Goal: Navigation & Orientation: Find specific page/section

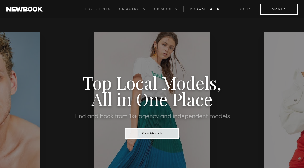
click at [198, 8] on link "Browse Talent" at bounding box center [205, 9] width 45 height 6
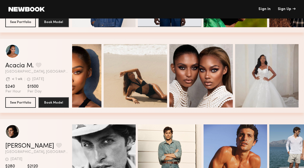
scroll to position [0, 34]
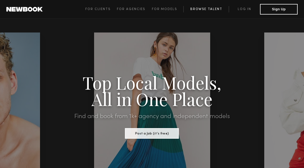
click at [214, 8] on link "Browse Talent" at bounding box center [205, 9] width 45 height 6
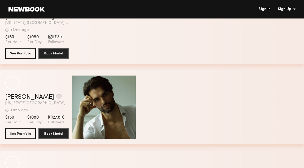
scroll to position [40, 0]
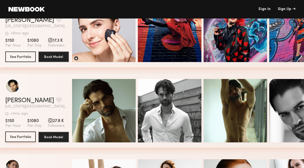
click at [24, 137] on button "See Portfolio" at bounding box center [20, 137] width 30 height 11
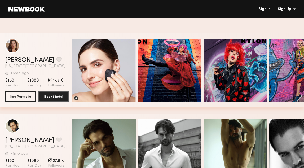
scroll to position [0, 0]
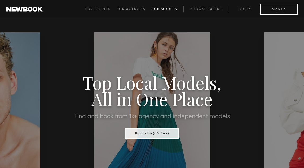
click at [165, 8] on span "For Models" at bounding box center [164, 9] width 25 height 3
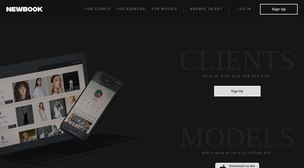
scroll to position [1358, 0]
